Goal: Task Accomplishment & Management: Manage account settings

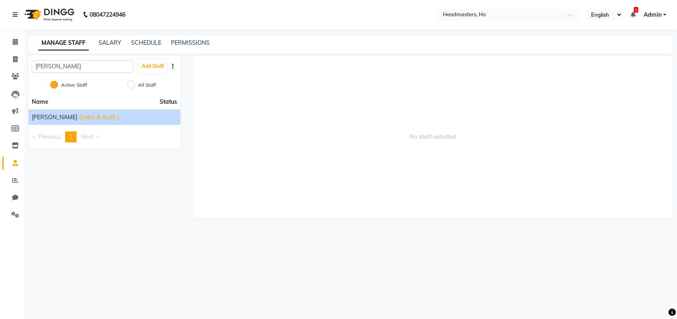
type input "monika"
click at [79, 115] on span "(Sales & Audit )" at bounding box center [99, 117] width 40 height 9
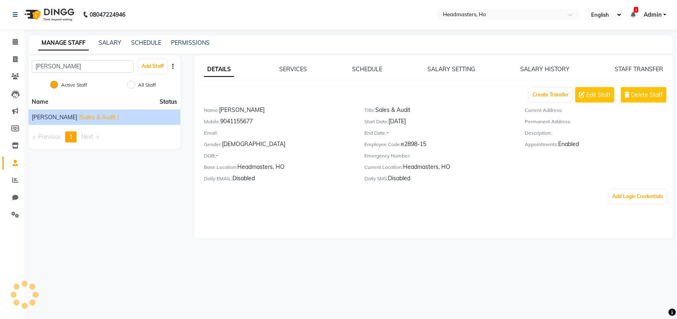
click at [309, 39] on div "MANAGE STAFF SALARY SCHEDULE PERMISSIONS" at bounding box center [346, 43] width 635 height 9
click at [619, 198] on button "Add Login Credentials" at bounding box center [637, 197] width 57 height 14
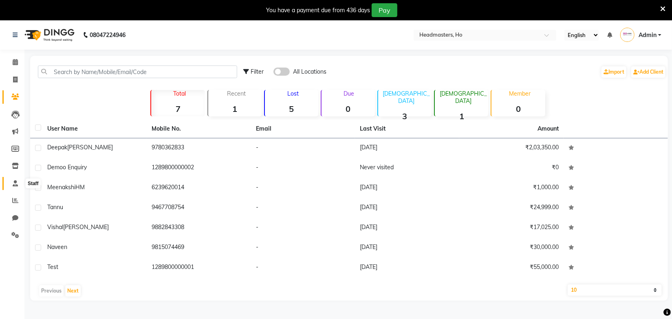
click at [18, 185] on span at bounding box center [15, 183] width 14 height 9
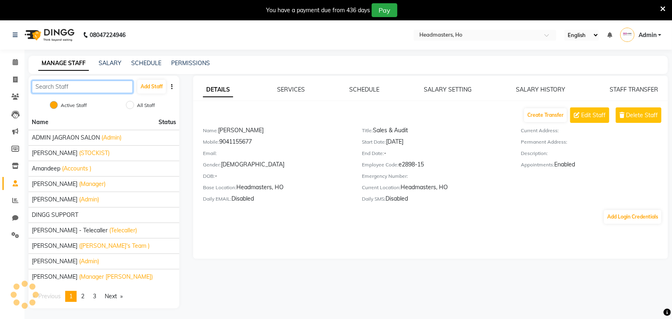
click at [79, 88] on input "text" at bounding box center [82, 87] width 101 height 13
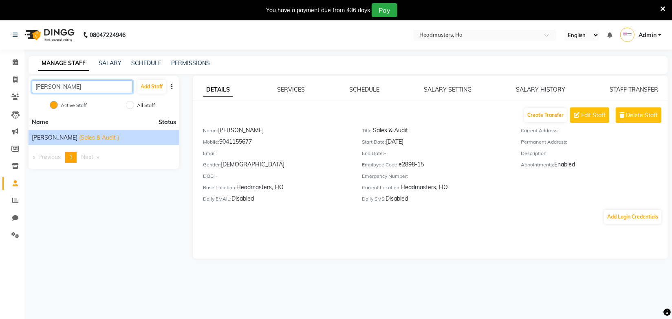
type input "monika"
click at [79, 137] on span "(Sales & Audit )" at bounding box center [99, 138] width 40 height 9
click at [616, 222] on button "Add Login Credentials" at bounding box center [632, 217] width 57 height 14
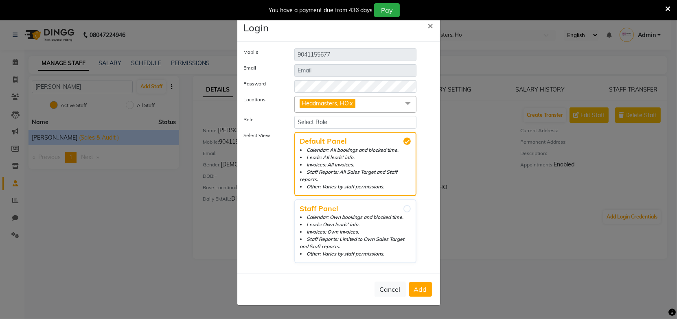
click at [266, 66] on div "Mobile 9041155677 Email Password Locations Headmasters, HO x Headmasters, Maler…" at bounding box center [339, 157] width 190 height 218
click at [272, 168] on label "Select View" at bounding box center [263, 198] width 51 height 132
click at [407, 106] on span at bounding box center [408, 103] width 16 height 15
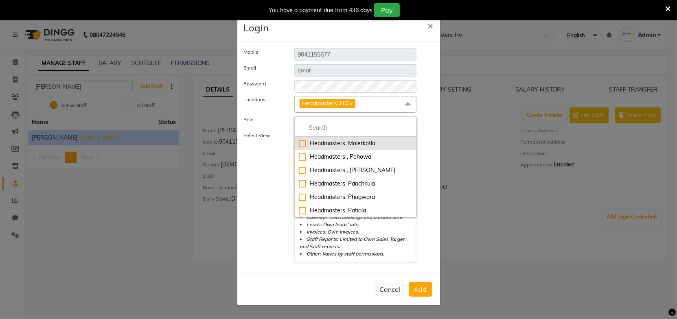
click at [299, 148] on div "Headmasters, Malerkotla" at bounding box center [356, 143] width 114 height 9
checkbox input "true"
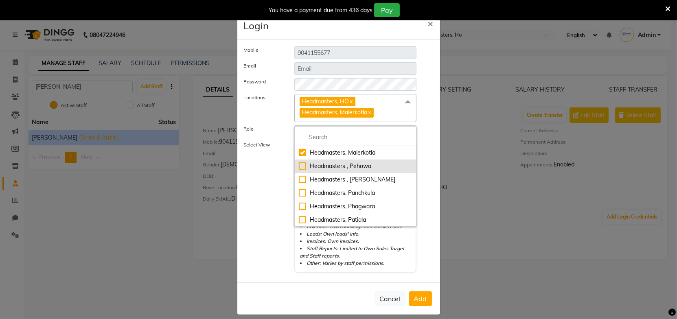
click at [300, 163] on div "Headmasters , Pehowa" at bounding box center [356, 166] width 114 height 9
checkbox input "true"
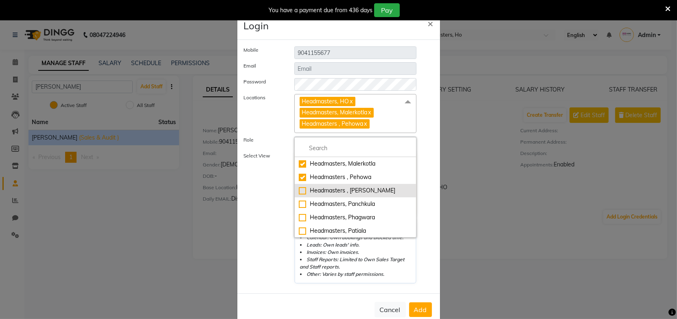
click at [299, 190] on div "Headmasters , [PERSON_NAME]" at bounding box center [356, 191] width 114 height 9
checkbox input "true"
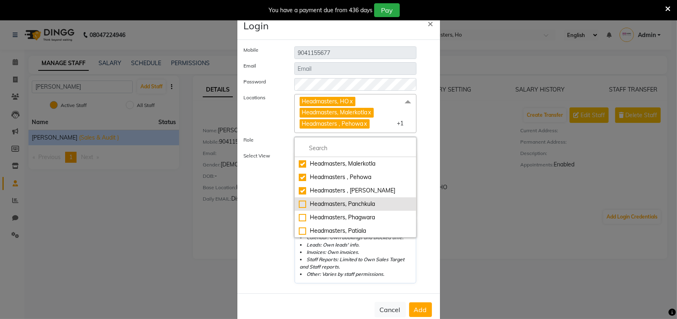
click at [299, 205] on div "Headmasters, Panchkula" at bounding box center [356, 204] width 114 height 9
checkbox input "true"
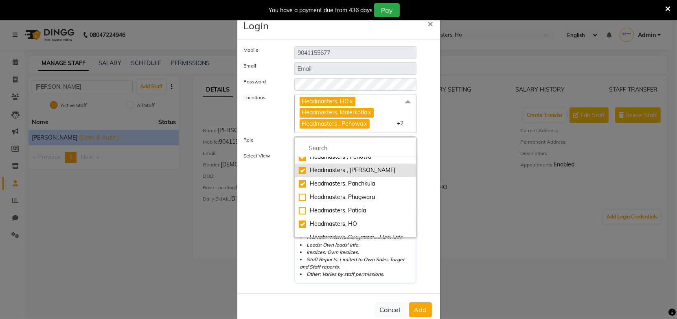
scroll to position [37, 0]
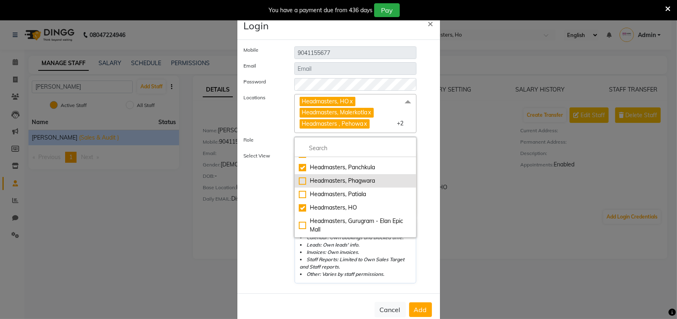
click at [301, 180] on div "Headmasters, Phagwara" at bounding box center [356, 181] width 114 height 9
checkbox input "true"
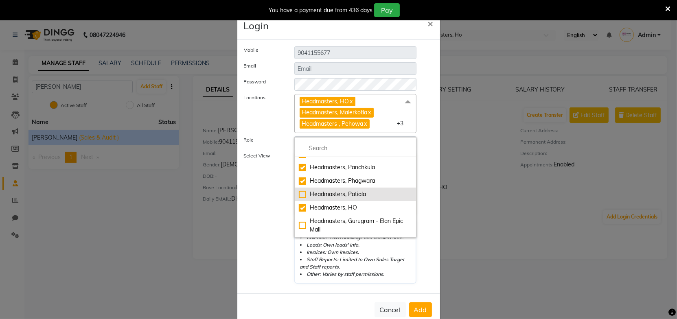
click at [301, 192] on div "Headmasters, Patiala" at bounding box center [356, 194] width 114 height 9
checkbox input "true"
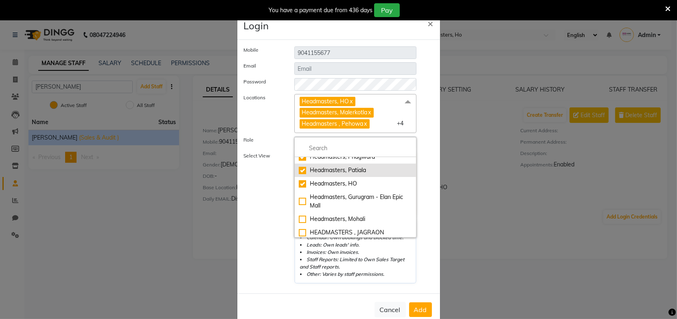
scroll to position [74, 0]
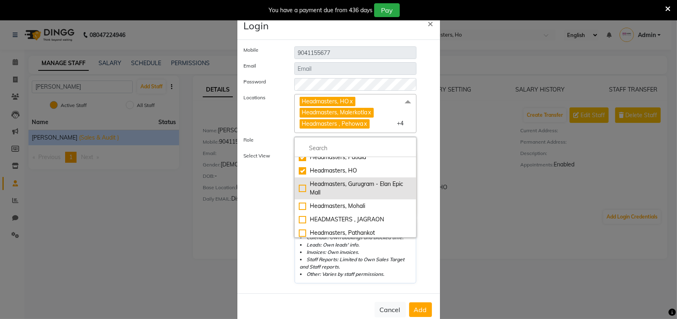
click at [300, 189] on div "Headmasters, Gurugram - Elan Epic Mall" at bounding box center [356, 188] width 114 height 17
checkbox input "true"
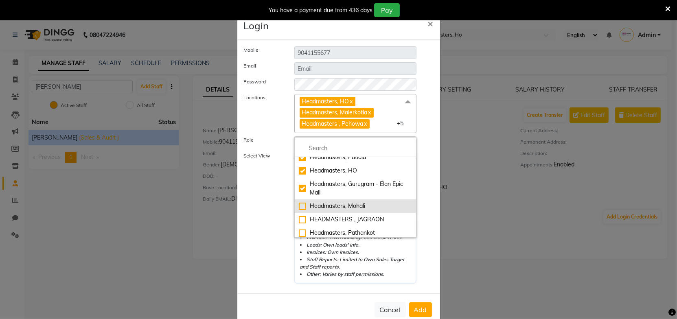
click at [299, 205] on div "Headmasters, Mohali" at bounding box center [356, 206] width 114 height 9
checkbox input "true"
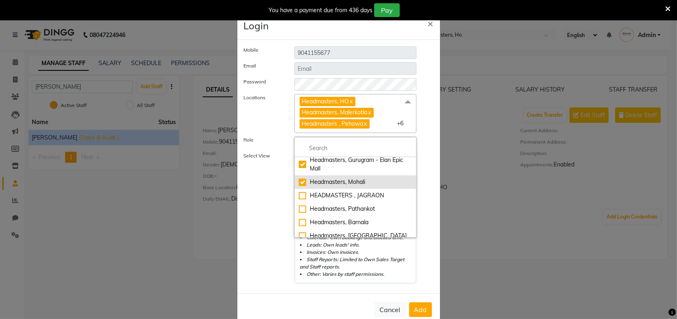
scroll to position [111, 0]
click at [299, 180] on div "HEADMASTERS , JAGRAON" at bounding box center [356, 182] width 114 height 9
checkbox input "true"
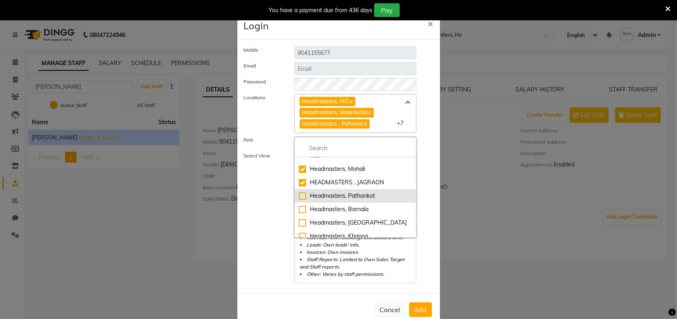
click at [299, 194] on div "Headmasters, Pathankot" at bounding box center [356, 196] width 114 height 9
checkbox input "true"
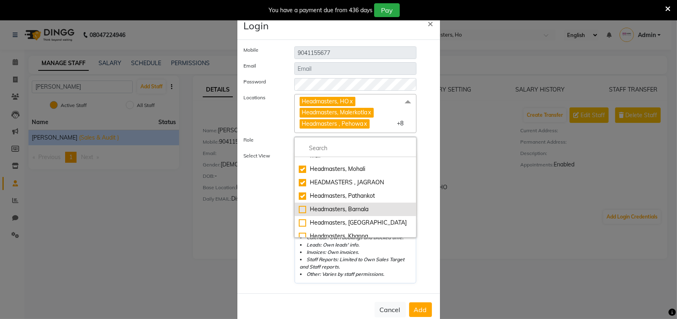
click at [299, 208] on div "Headmasters, Barnala" at bounding box center [356, 209] width 114 height 9
checkbox input "true"
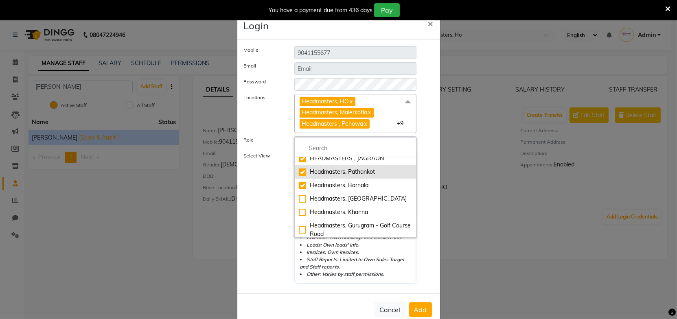
scroll to position [148, 0]
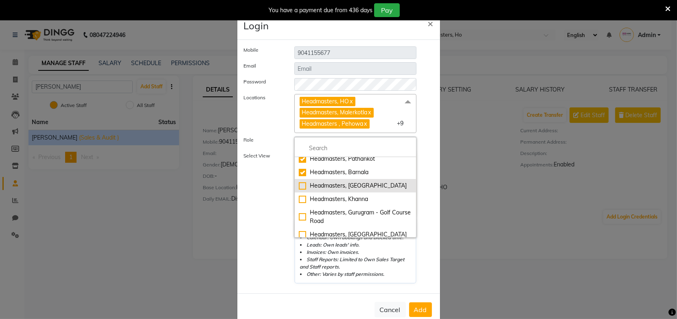
click at [299, 185] on div "Headmasters, [GEOGRAPHIC_DATA]" at bounding box center [356, 186] width 114 height 9
checkbox input "true"
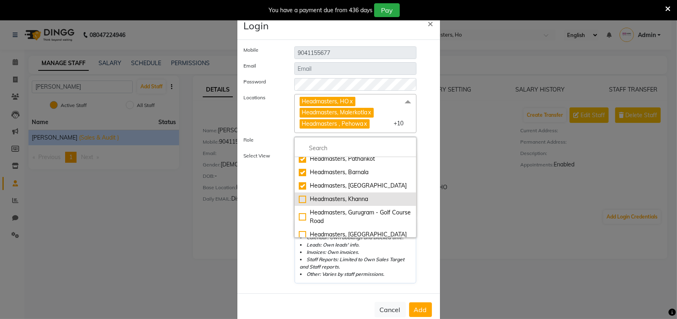
click at [299, 200] on div "Headmasters, Khanna" at bounding box center [356, 199] width 114 height 9
checkbox input "true"
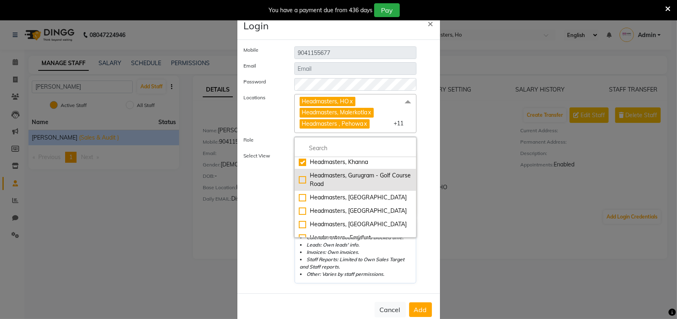
click at [299, 180] on div "Headmasters, Gurugram - Golf Course Road" at bounding box center [356, 180] width 114 height 17
checkbox input "true"
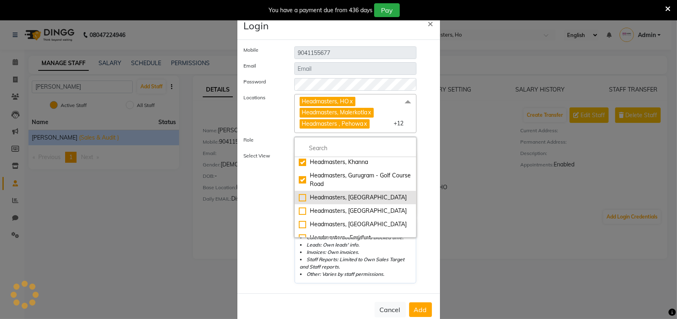
click at [300, 197] on div "Headmasters, [GEOGRAPHIC_DATA]" at bounding box center [356, 198] width 114 height 9
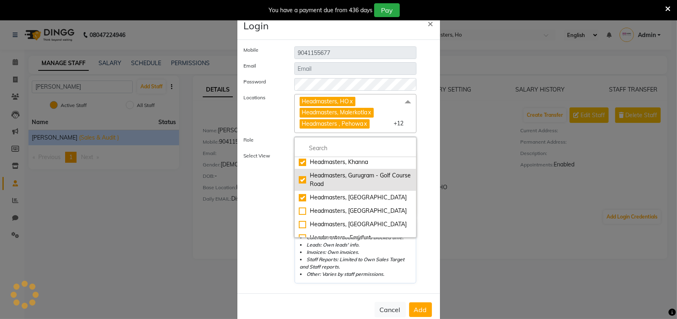
checkbox input "true"
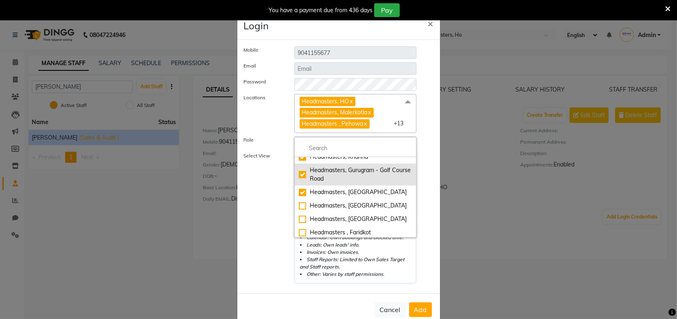
scroll to position [191, 0]
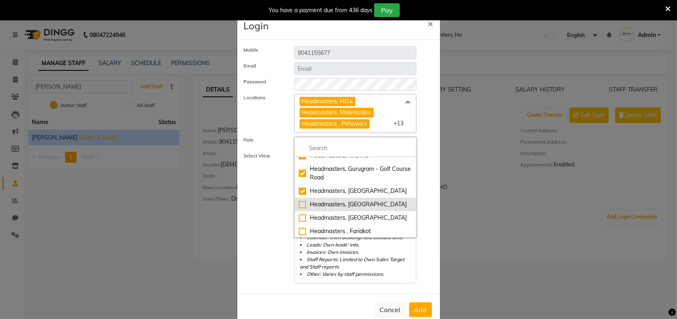
click at [299, 205] on div "Headmasters, [GEOGRAPHIC_DATA]" at bounding box center [356, 204] width 114 height 9
checkbox input "true"
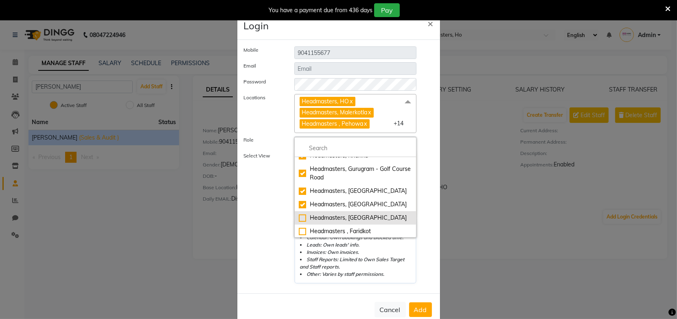
click at [299, 216] on div "Headmasters, [GEOGRAPHIC_DATA]" at bounding box center [356, 218] width 114 height 9
checkbox input "true"
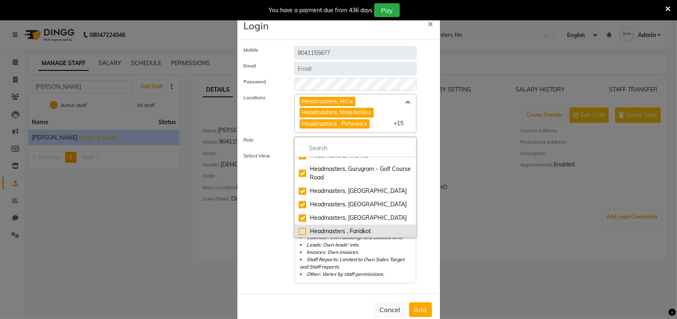
click at [299, 229] on div "Headmasters , Faridkot" at bounding box center [356, 231] width 114 height 9
checkbox input "true"
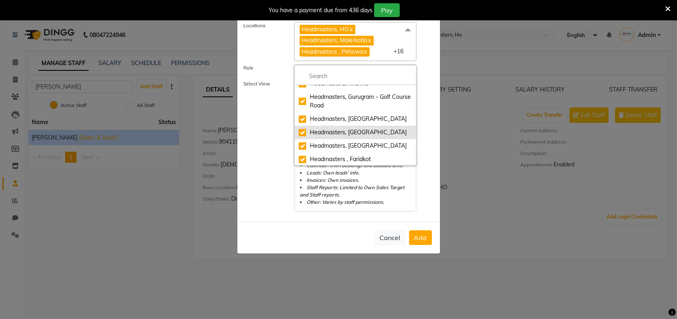
scroll to position [74, 0]
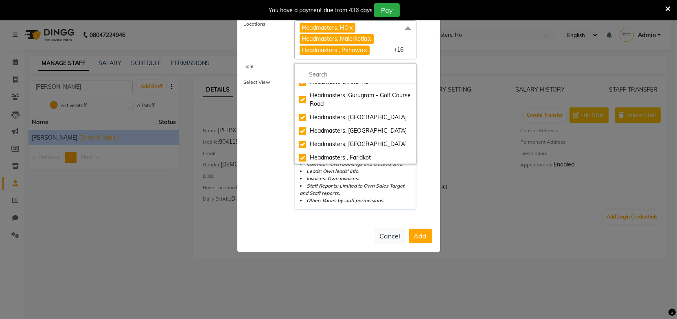
click at [263, 173] on label "Select View" at bounding box center [263, 145] width 51 height 132
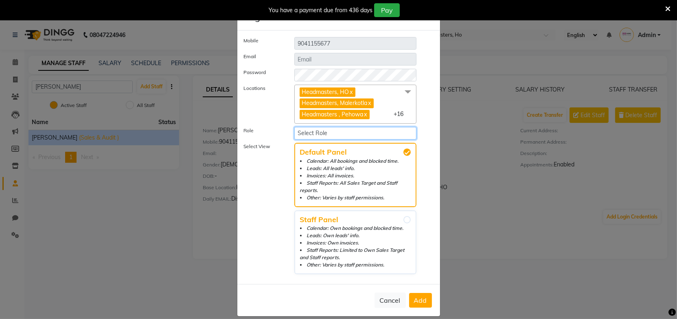
click at [319, 133] on select "Select Role Admin ho Accounts FRANCHISEE ADMIN Management Managers Franchisee M…" at bounding box center [356, 133] width 123 height 13
select select "6056"
click at [295, 127] on select "Select Role Admin ho Accounts FRANCHISEE ADMIN Management Managers Franchisee M…" at bounding box center [356, 133] width 123 height 13
click at [274, 206] on label "Select View" at bounding box center [263, 209] width 51 height 132
click at [419, 297] on span "Add" at bounding box center [420, 301] width 13 height 8
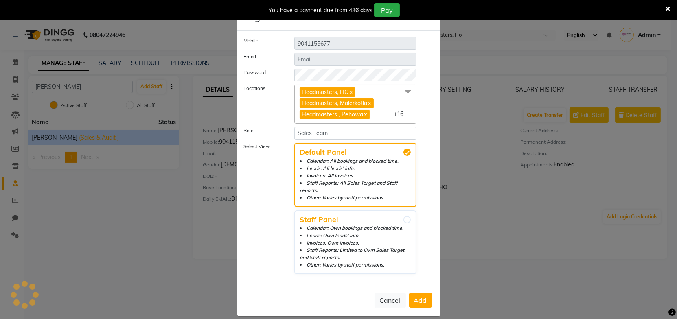
click at [418, 297] on span "Add" at bounding box center [420, 301] width 13 height 8
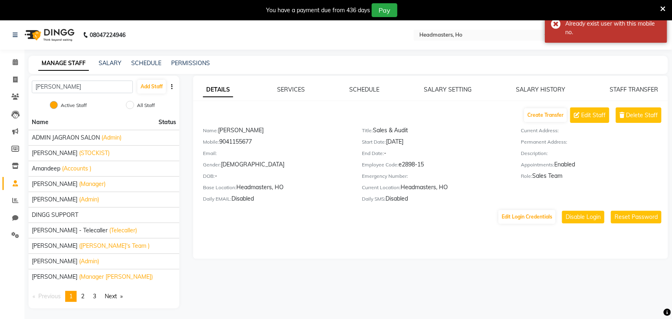
click at [664, 8] on icon at bounding box center [662, 8] width 5 height 7
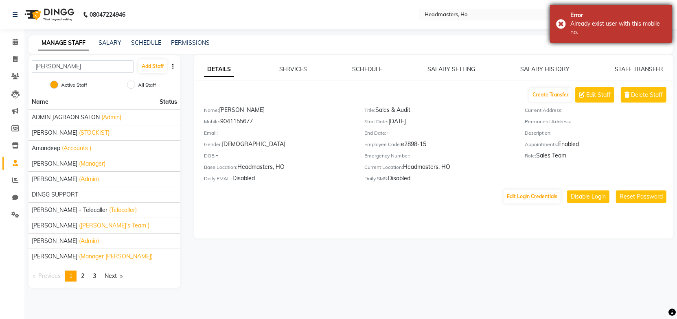
click at [561, 23] on div "Error Already exist user with this mobile no." at bounding box center [611, 24] width 122 height 38
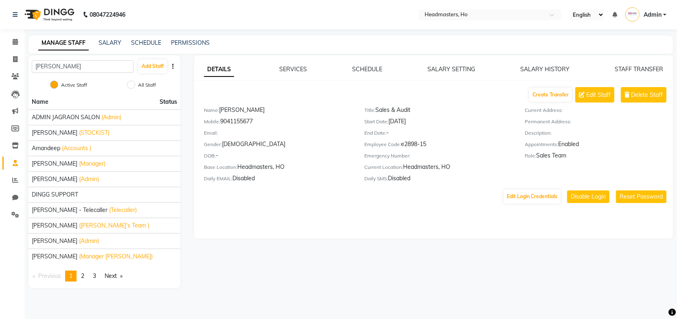
click at [452, 225] on div "DETAILS SERVICES SCHEDULE SALARY SETTING SALARY HISTORY STAFF TRANSFER Create T…" at bounding box center [433, 146] width 479 height 183
drag, startPoint x: 260, startPoint y: 122, endPoint x: 222, endPoint y: 120, distance: 37.9
click at [222, 120] on div "Mobile: 9041155677" at bounding box center [278, 122] width 148 height 11
copy div "9041155677"
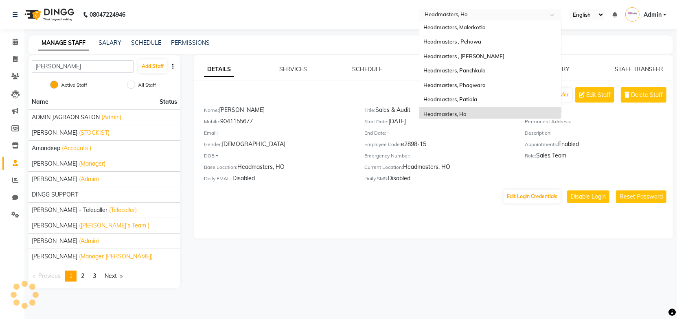
click at [475, 17] on input "text" at bounding box center [482, 15] width 118 height 8
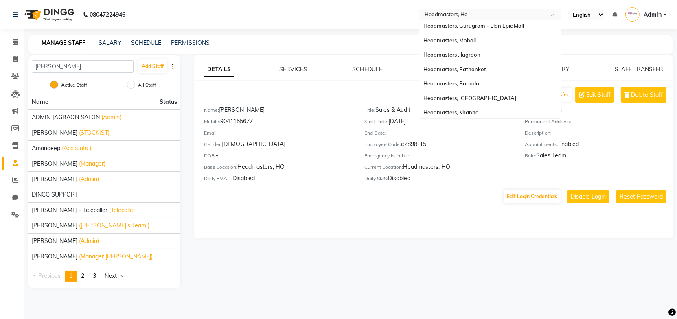
scroll to position [0, 0]
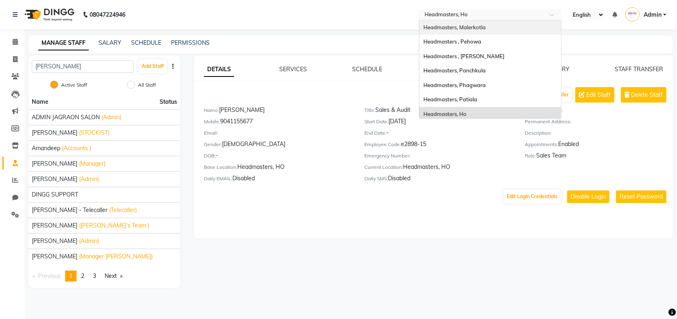
click at [476, 26] on span "Headmasters, Malerkotla" at bounding box center [455, 27] width 62 height 7
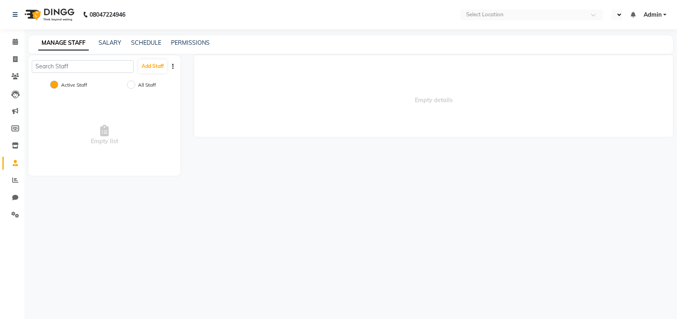
select select "en"
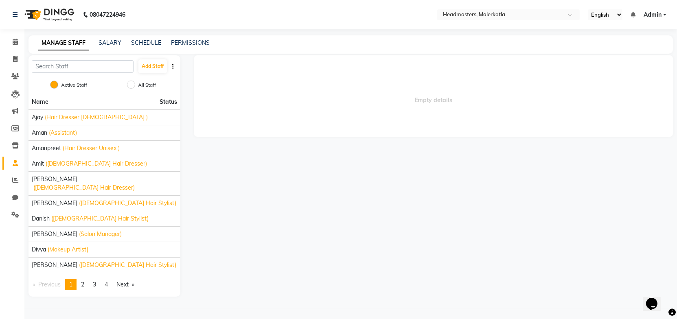
click at [295, 99] on span "Empty details" at bounding box center [433, 95] width 479 height 81
drag, startPoint x: 112, startPoint y: 39, endPoint x: 84, endPoint y: 39, distance: 28.9
click at [112, 39] on link "SALARY" at bounding box center [110, 42] width 23 height 7
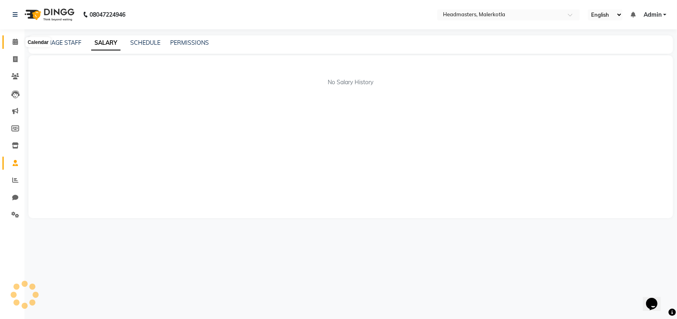
click at [15, 40] on icon at bounding box center [15, 42] width 5 height 6
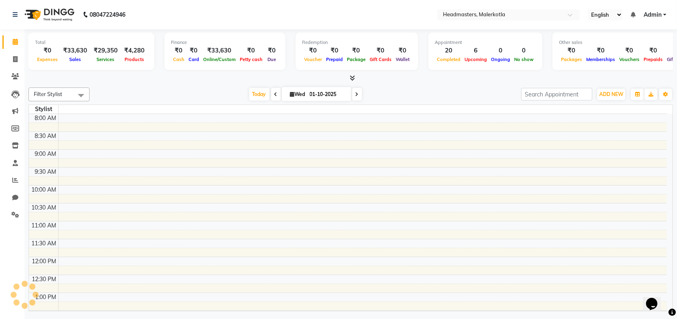
click at [225, 88] on div "Today Wed 01-10-2025" at bounding box center [306, 94] width 424 height 12
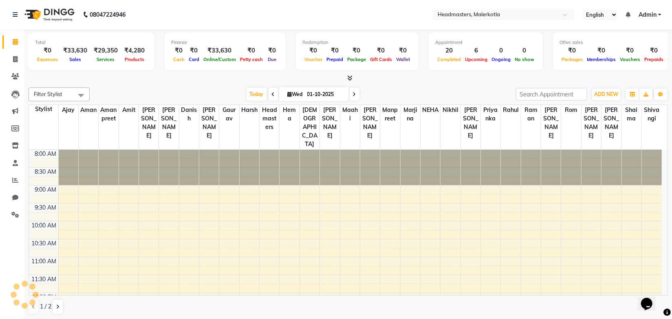
scroll to position [178, 0]
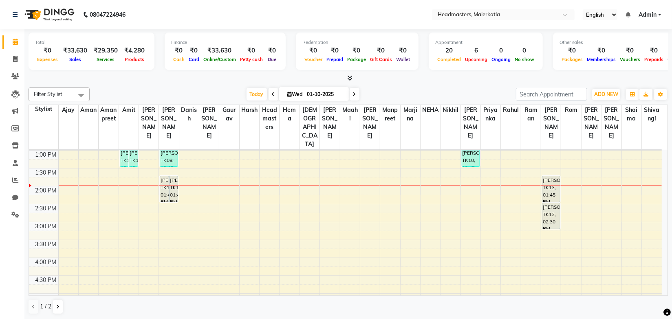
click at [278, 29] on nav "08047224946 Select Location × Headmasters, Malerkotla English ENGLISH Español ا…" at bounding box center [336, 14] width 672 height 29
click at [393, 79] on div at bounding box center [348, 78] width 639 height 9
click at [503, 17] on input "text" at bounding box center [495, 15] width 118 height 8
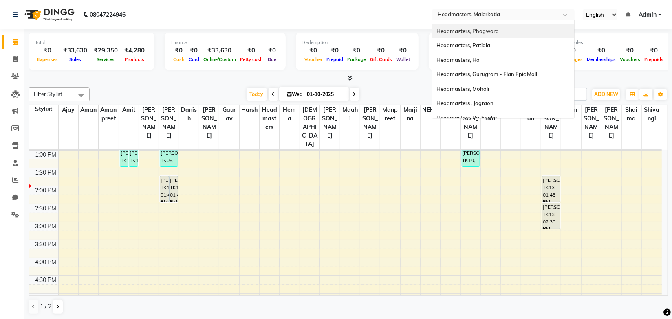
scroll to position [74, 0]
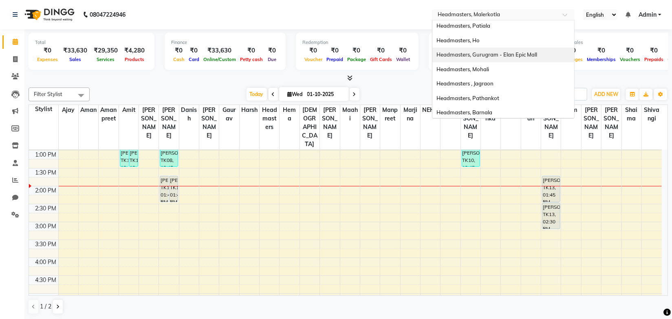
click at [525, 59] on div "Headmasters, Gurugram - Elan Epic Mall" at bounding box center [503, 55] width 142 height 15
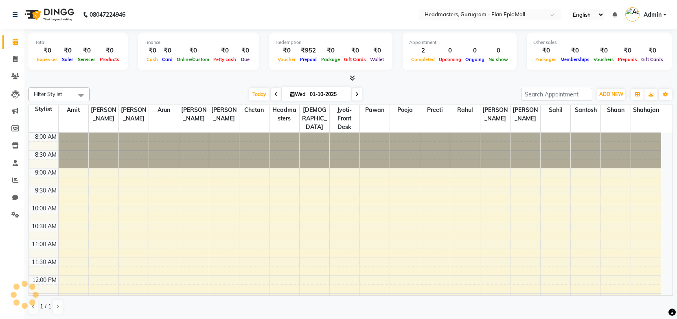
select select "en"
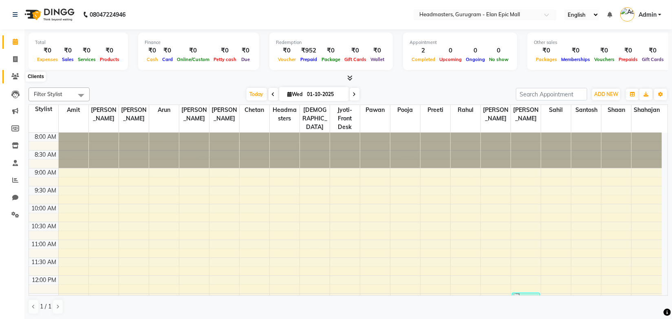
click at [18, 78] on icon at bounding box center [15, 76] width 8 height 6
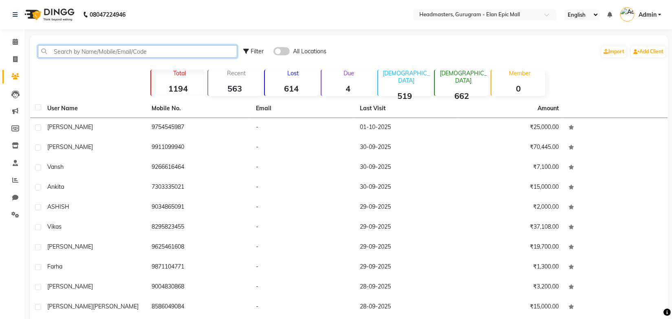
click at [68, 54] on input "text" at bounding box center [137, 51] width 199 height 13
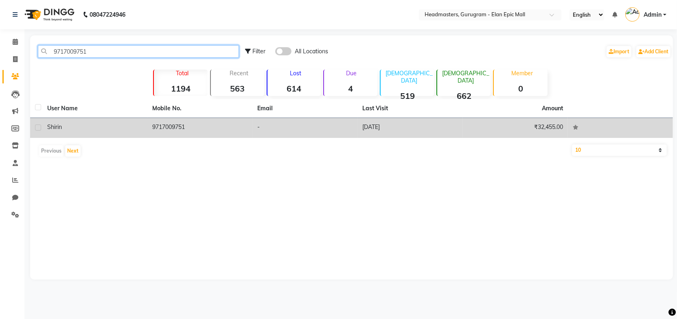
type input "9717009751"
click at [155, 128] on td "9717009751" at bounding box center [199, 128] width 105 height 20
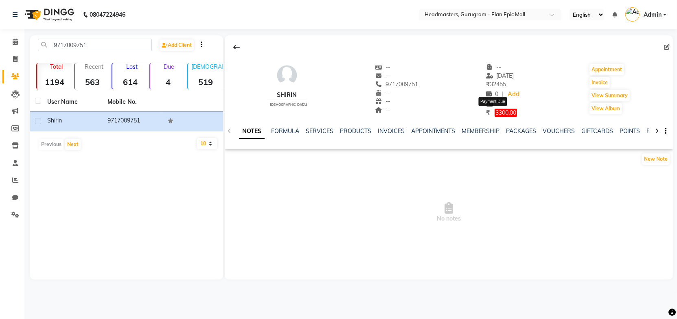
click at [496, 114] on span "3300.00" at bounding box center [506, 113] width 22 height 8
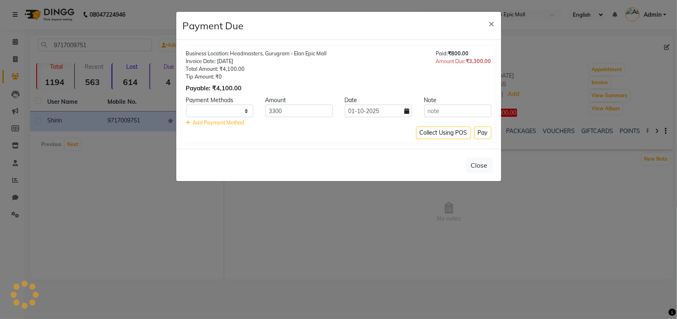
select select
click at [492, 21] on span "×" at bounding box center [492, 23] width 6 height 12
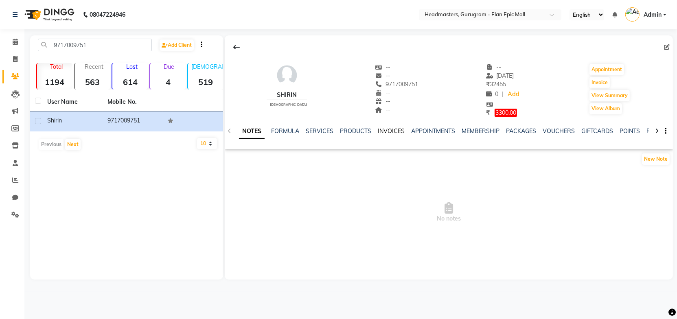
click at [389, 133] on link "INVOICES" at bounding box center [391, 131] width 27 height 7
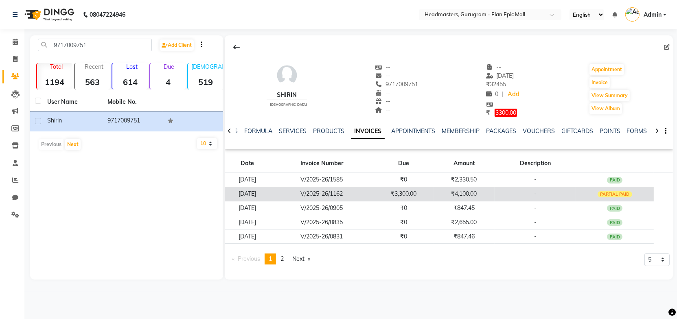
click at [389, 193] on td "₹3,300.00" at bounding box center [404, 194] width 61 height 14
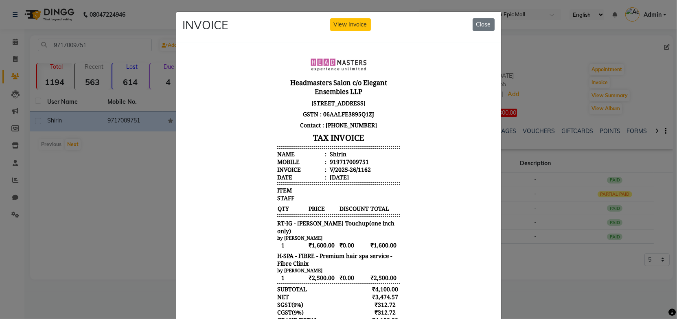
click at [436, 150] on body "Headmasters Salon c/o Elegant Ensembles LLP S.C.O. 21-25, 1st Floor, Elan Epic,…" at bounding box center [339, 232] width 306 height 360
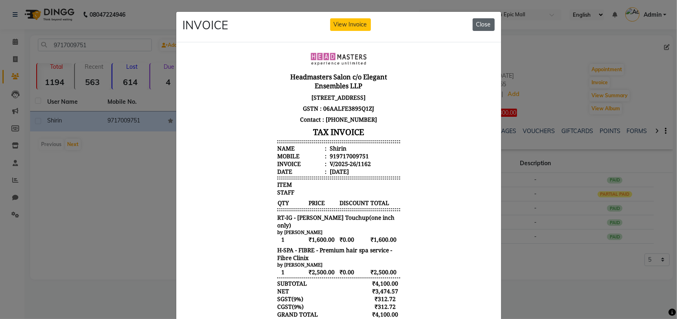
click at [481, 21] on button "Close" at bounding box center [484, 24] width 22 height 13
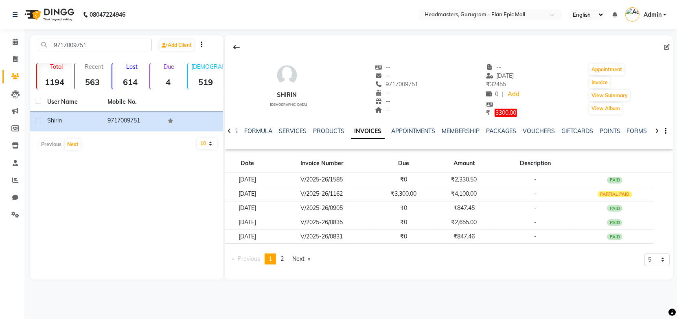
click at [330, 135] on div "PRODUCTS" at bounding box center [328, 131] width 31 height 9
click at [333, 131] on link "PRODUCTS" at bounding box center [328, 131] width 31 height 7
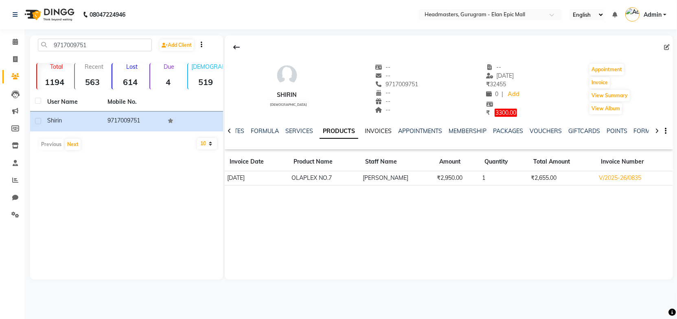
click at [375, 130] on link "INVOICES" at bounding box center [378, 131] width 27 height 7
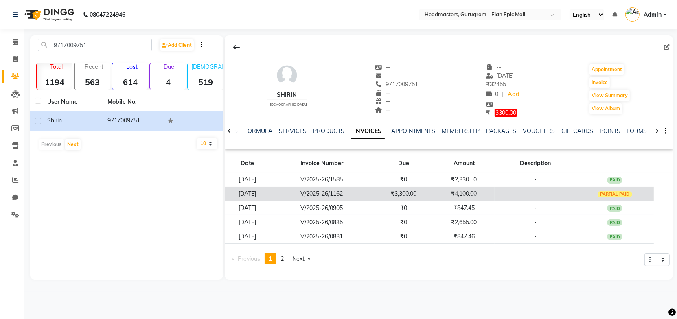
click at [418, 194] on td "₹3,300.00" at bounding box center [404, 194] width 61 height 14
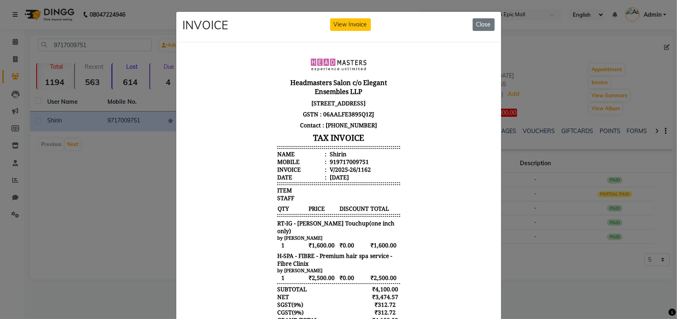
click at [405, 159] on body "Headmasters Salon c/o Elegant Ensembles LLP S.C.O. 21-25, 1st Floor, Elan Epic,…" at bounding box center [339, 232] width 306 height 360
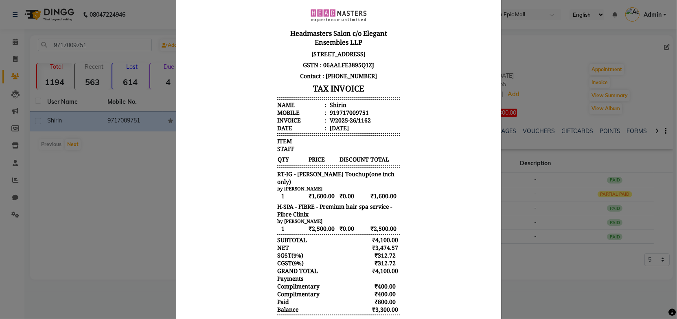
scroll to position [116, 0]
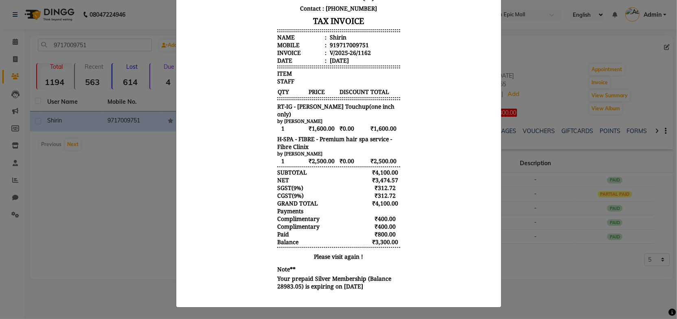
click at [441, 230] on body "Headmasters Salon c/o Elegant Ensembles LLP S.C.O. 21-25, 1st Floor, Elan Epic,…" at bounding box center [339, 115] width 306 height 360
drag, startPoint x: 396, startPoint y: 243, endPoint x: 268, endPoint y: 244, distance: 127.1
click at [274, 244] on div "Headmasters Salon c/o Elegant Ensembles LLP S.C.O. 21-25, 1st Floor, Elan Epic,…" at bounding box center [339, 115] width 130 height 360
click at [406, 267] on body "Headmasters Salon c/o Elegant Ensembles LLP S.C.O. 21-25, 1st Floor, Elan Epic,…" at bounding box center [339, 115] width 306 height 360
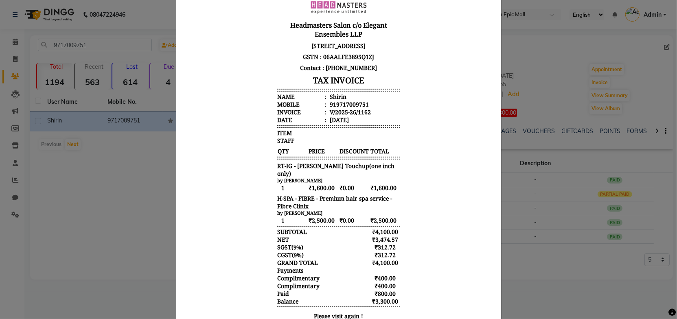
scroll to position [0, 0]
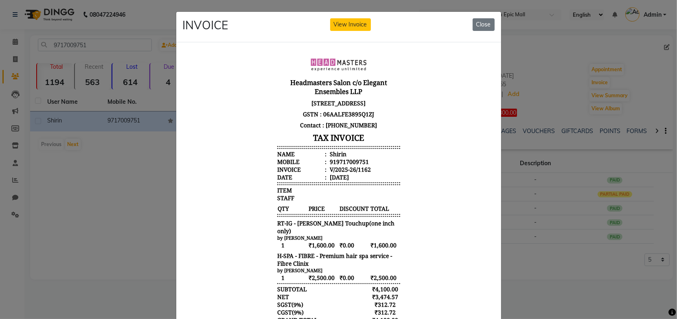
click at [422, 161] on body "Headmasters Salon c/o Elegant Ensembles LLP S.C.O. 21-25, 1st Floor, Elan Epic,…" at bounding box center [339, 232] width 306 height 360
click at [479, 22] on button "Close" at bounding box center [484, 24] width 22 height 13
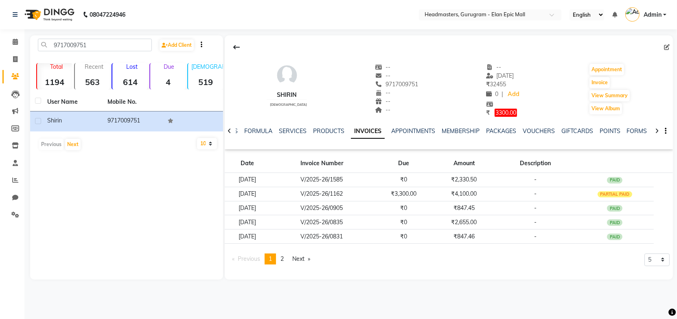
click at [415, 116] on div "Shirin female -- -- 9717009751 -- -- -- -- 02-08-2025 ₹ 32455 0 | Add ₹ 3300.00…" at bounding box center [449, 86] width 449 height 62
drag, startPoint x: 325, startPoint y: 38, endPoint x: 281, endPoint y: 42, distance: 43.8
click at [325, 38] on div "Shirin female -- -- 9717009751 -- -- -- -- 02-08-2025 ₹ 32455 0 | Add ₹ 3300.00…" at bounding box center [449, 92] width 449 height 114
click at [238, 48] on icon at bounding box center [236, 47] width 7 height 7
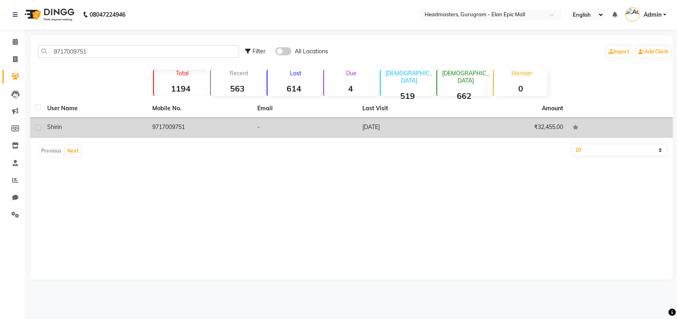
click at [218, 128] on td "9717009751" at bounding box center [199, 128] width 105 height 20
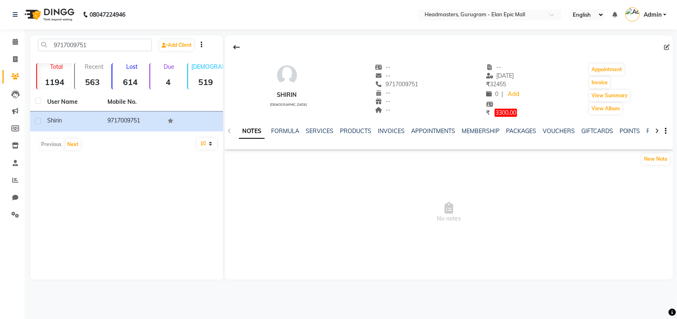
click at [407, 45] on div at bounding box center [449, 47] width 449 height 15
click at [233, 45] on icon at bounding box center [236, 47] width 7 height 7
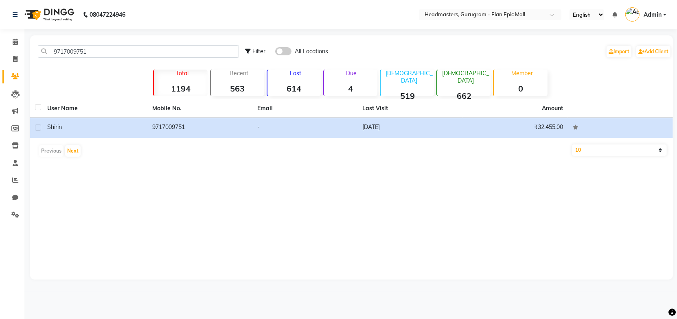
drag, startPoint x: 386, startPoint y: 45, endPoint x: 452, endPoint y: 32, distance: 66.8
click at [388, 44] on div "Filter All Locations Import Add Client" at bounding box center [458, 52] width 427 height 26
click at [457, 12] on input "text" at bounding box center [482, 15] width 118 height 8
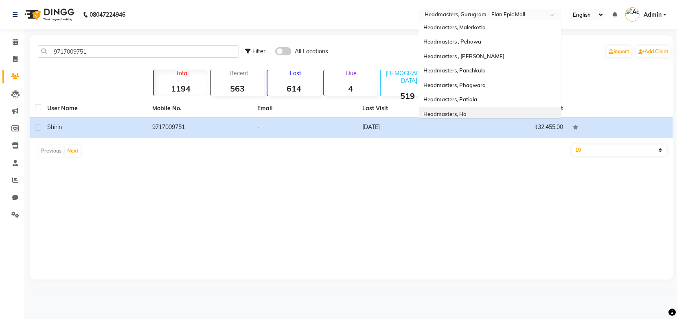
click at [468, 110] on div "Headmasters, Ho" at bounding box center [491, 114] width 142 height 15
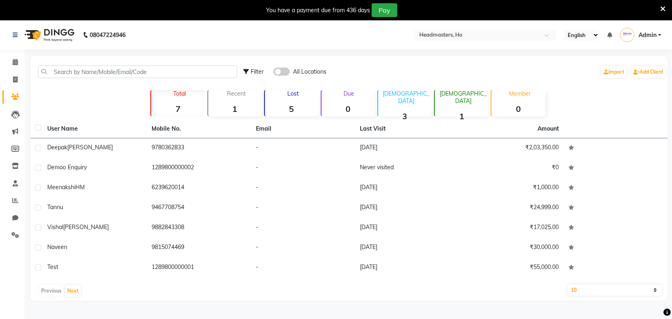
click at [286, 33] on nav "08047224946 Select Location × Headmasters, Ho English ENGLISH Español العربية म…" at bounding box center [336, 34] width 672 height 29
click at [664, 8] on icon at bounding box center [662, 8] width 5 height 7
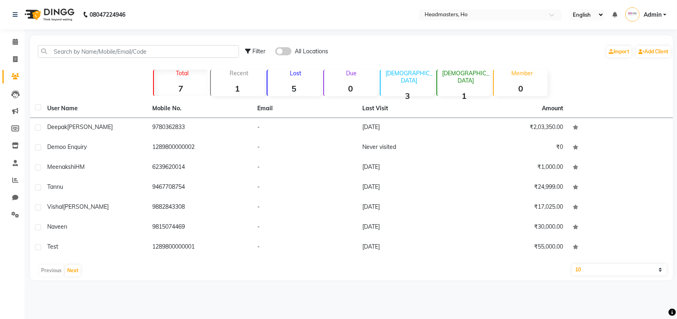
click at [143, 29] on div "08047224946 Select Location × Headmasters, Ho English ENGLISH Español العربية म…" at bounding box center [338, 159] width 677 height 319
click at [15, 163] on icon at bounding box center [15, 163] width 5 height 6
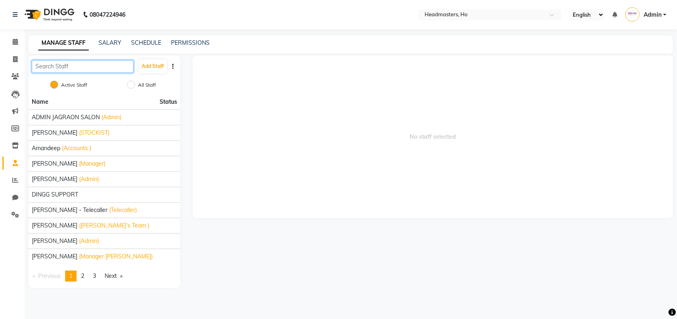
click at [95, 63] on input "text" at bounding box center [83, 66] width 102 height 13
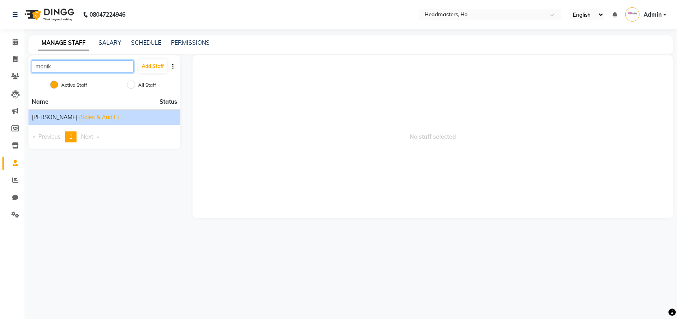
type input "monik"
click at [80, 114] on span "(Sales & Audit )" at bounding box center [99, 117] width 40 height 9
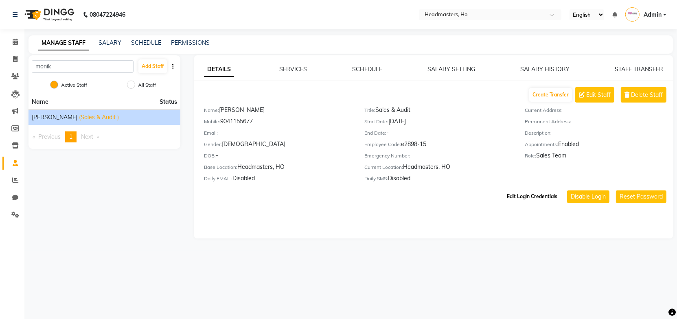
click at [528, 200] on button "Edit Login Credentials" at bounding box center [532, 197] width 57 height 14
select select "6056"
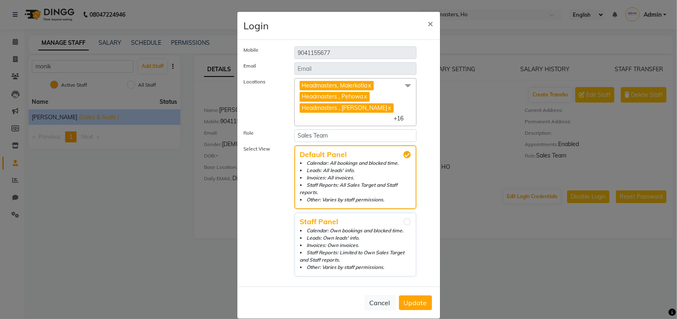
click at [405, 85] on span at bounding box center [408, 85] width 16 height 15
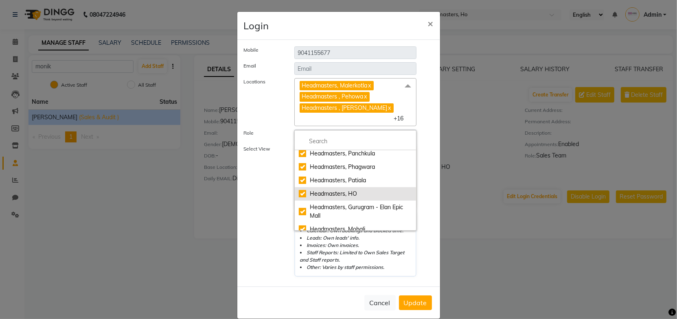
scroll to position [81, 0]
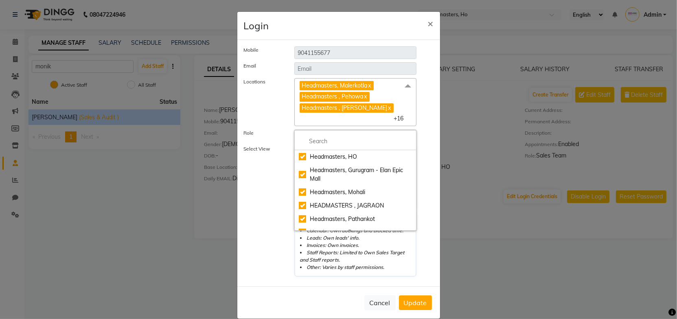
click at [281, 210] on label "Select View" at bounding box center [263, 211] width 51 height 132
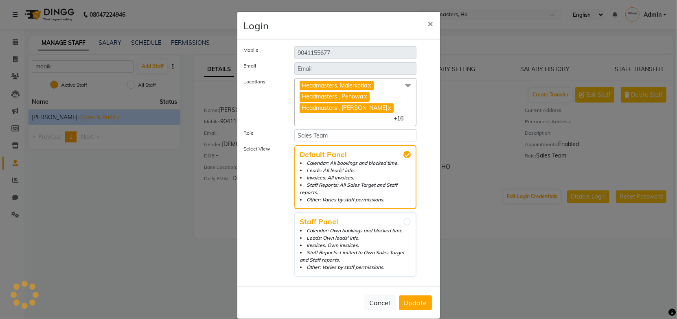
click at [412, 299] on span "Update" at bounding box center [415, 303] width 23 height 8
